Goal: Register for event/course

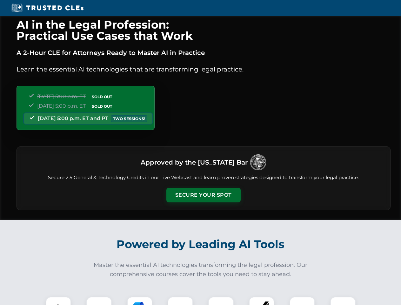
click at [203, 195] on button "Secure Your Spot" at bounding box center [203, 195] width 74 height 15
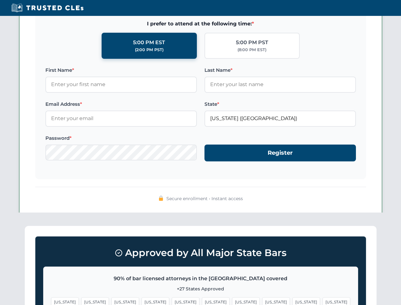
click at [232, 301] on span "[US_STATE]" at bounding box center [246, 301] width 28 height 9
click at [292, 301] on span "[US_STATE]" at bounding box center [306, 301] width 28 height 9
